Goal: Task Accomplishment & Management: Use online tool/utility

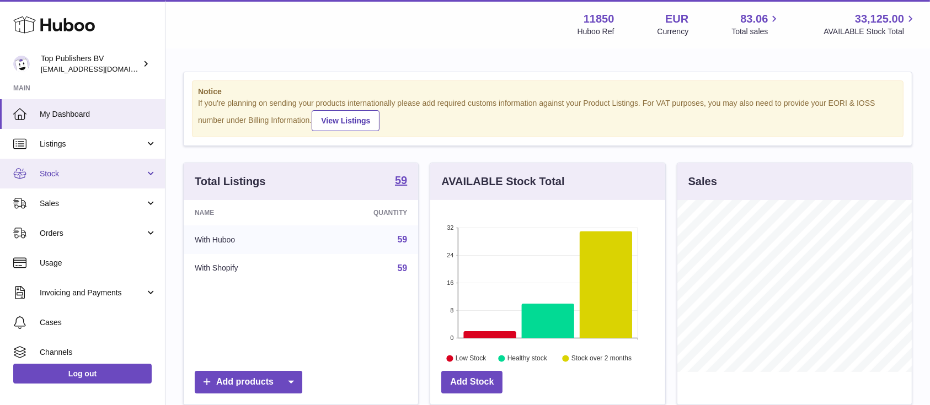
click at [144, 170] on link "Stock" at bounding box center [82, 174] width 165 height 30
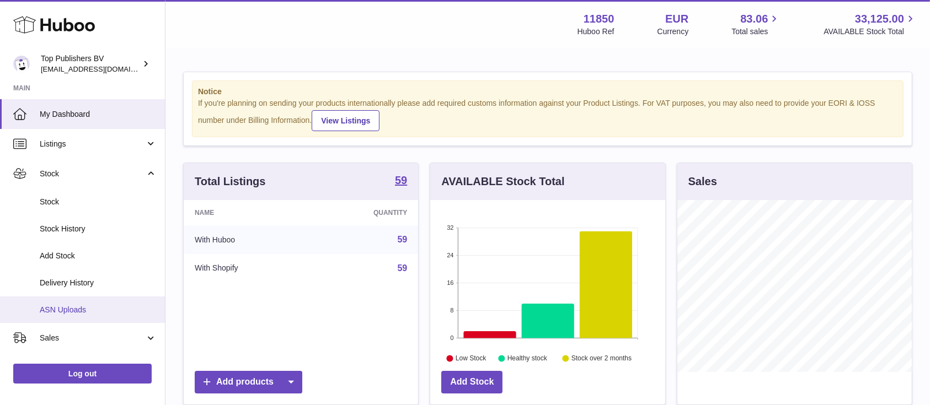
click at [74, 310] on span "ASN Uploads" at bounding box center [98, 310] width 117 height 10
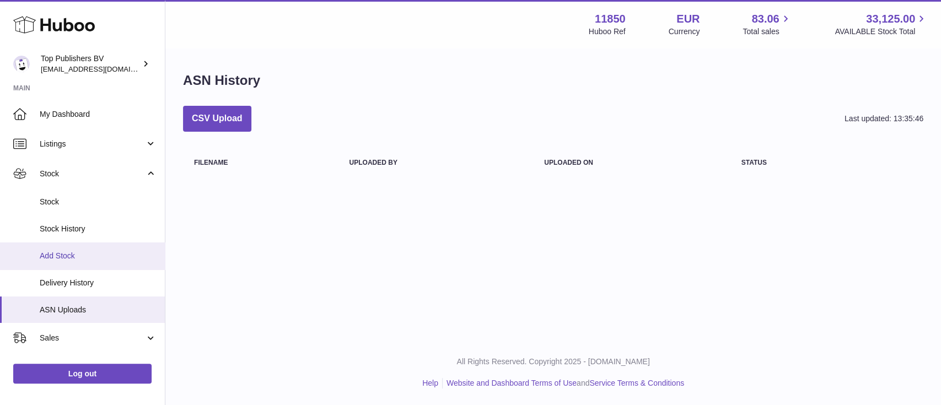
click at [55, 256] on span "Add Stock" at bounding box center [98, 256] width 117 height 10
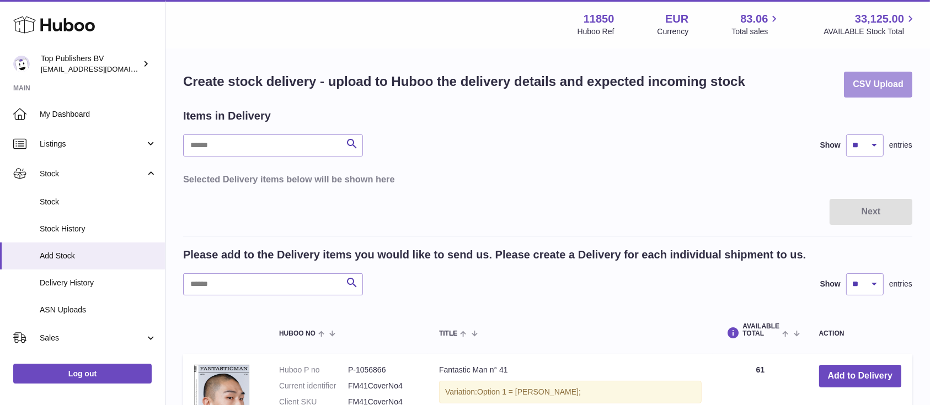
click at [876, 87] on button "CSV Upload" at bounding box center [878, 85] width 68 height 26
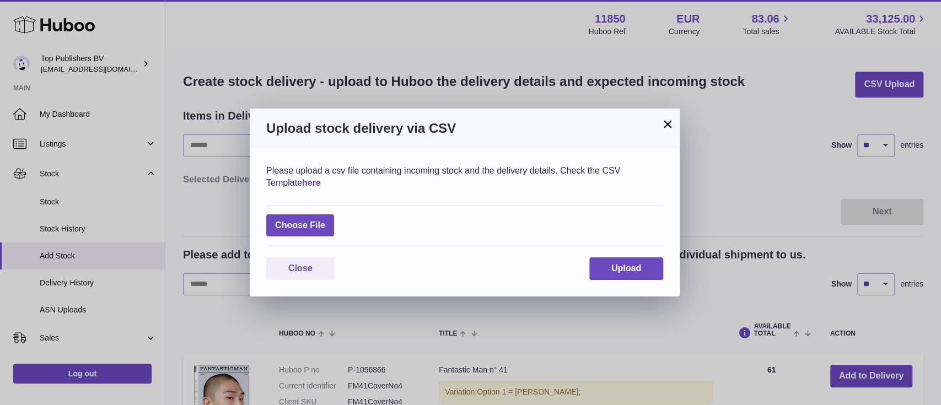
click at [321, 184] on link "here" at bounding box center [311, 182] width 19 height 9
click at [667, 126] on button "×" at bounding box center [667, 123] width 13 height 13
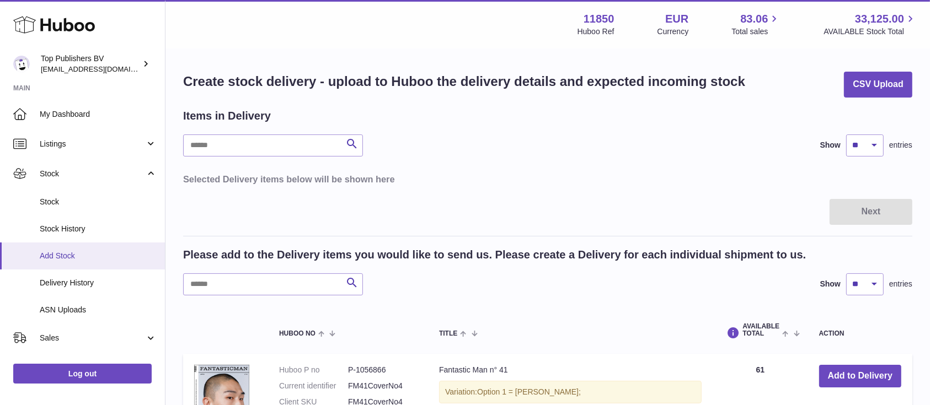
click at [55, 253] on span "Add Stock" at bounding box center [98, 256] width 117 height 10
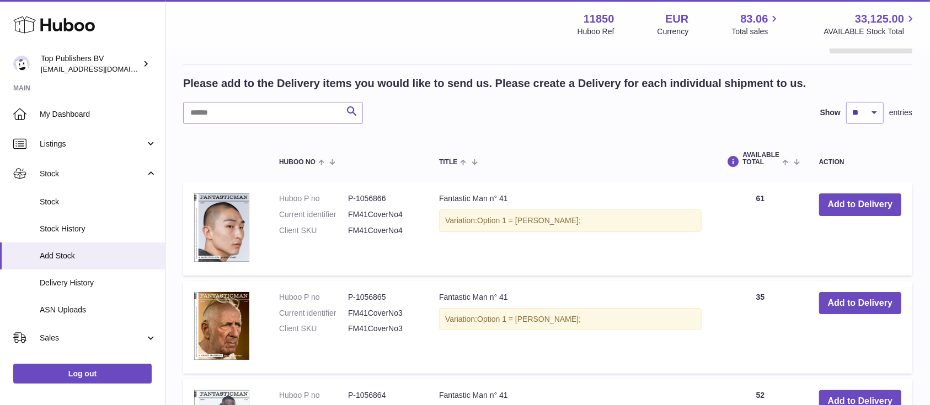
scroll to position [172, 0]
click at [836, 208] on button "Add to Delivery" at bounding box center [860, 204] width 82 height 23
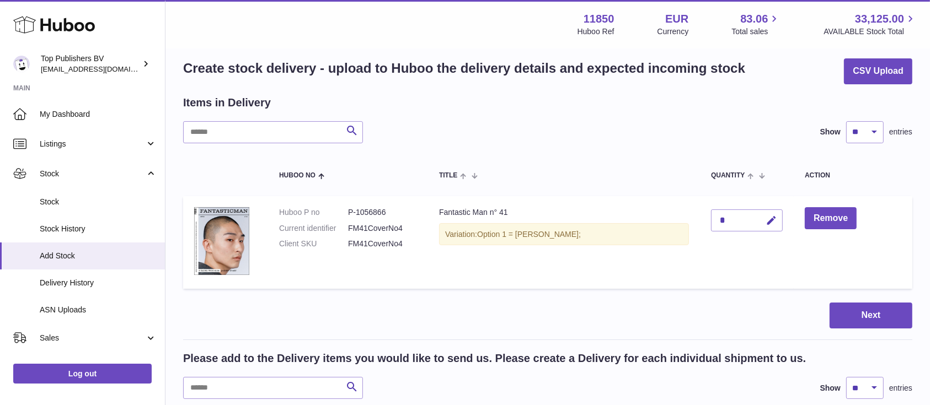
scroll to position [0, 0]
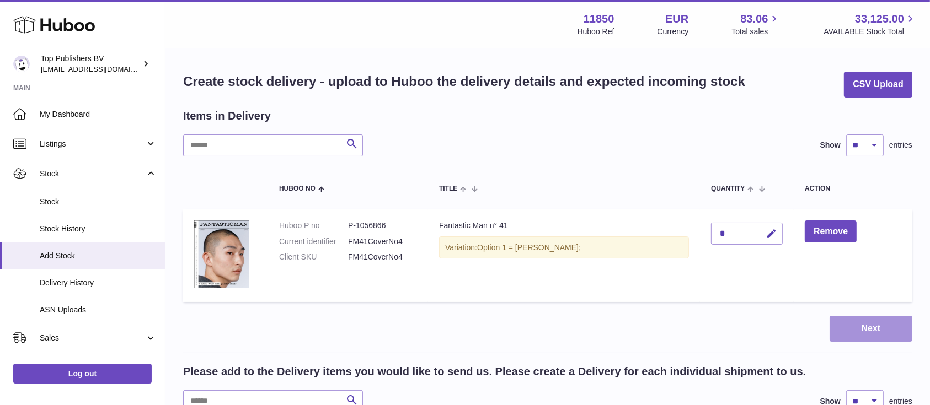
click at [873, 327] on button "Next" at bounding box center [870, 329] width 83 height 26
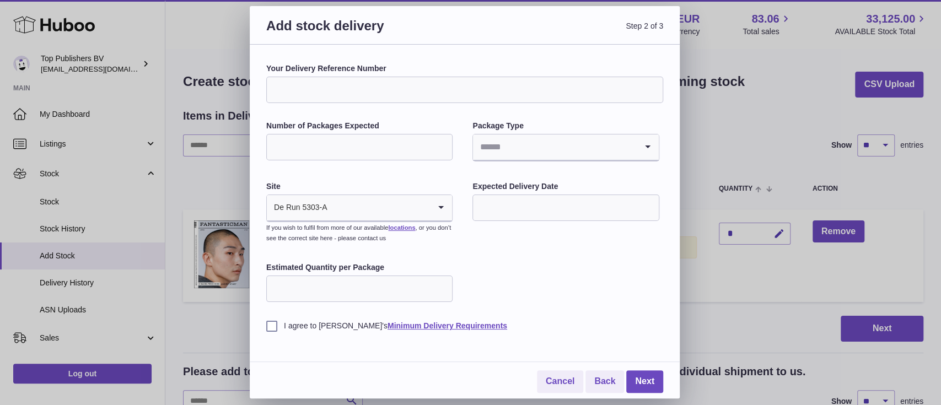
click at [443, 209] on icon "Search for option" at bounding box center [441, 207] width 22 height 25
type input "*"
click at [563, 280] on div "Your Delivery Reference Number Number of Packages Expected Package Type Loading…" at bounding box center [464, 197] width 397 height 268
click at [551, 379] on link "Cancel" at bounding box center [560, 381] width 46 height 23
